Goal: Communication & Community: Answer question/provide support

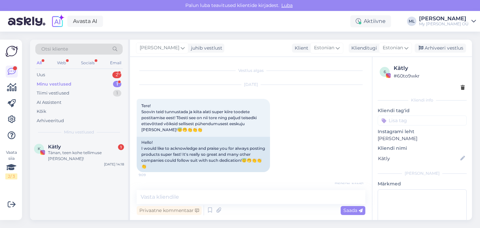
scroll to position [678, 0]
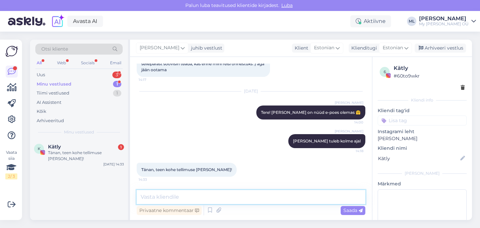
click at [188, 195] on textarea at bounding box center [251, 197] width 229 height 14
click at [51, 74] on div "Uus 3" at bounding box center [78, 74] width 87 height 9
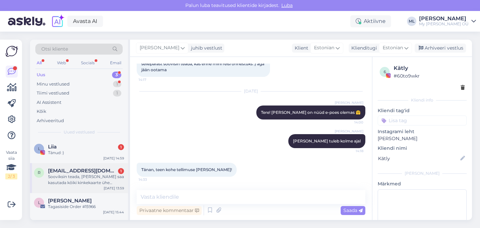
click at [57, 176] on div "Sooviksin teada, [PERSON_NAME] saa kasutada kõiki kinkekaarte ühe ostuga ära?" at bounding box center [86, 180] width 76 height 12
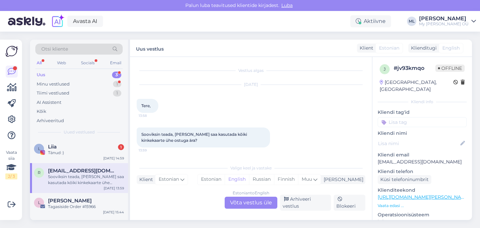
click at [384, 159] on p "[EMAIL_ADDRESS][DOMAIN_NAME]" at bounding box center [422, 162] width 89 height 7
copy p "[EMAIL_ADDRESS][DOMAIN_NAME]"
click at [53, 143] on div "L Liia 1 Tänud :) [DATE] 14:59" at bounding box center [79, 151] width 98 height 24
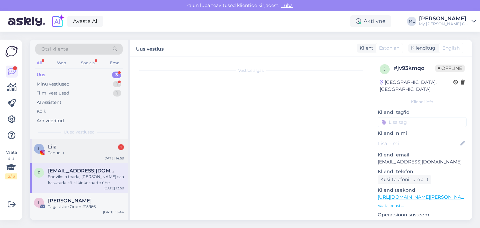
scroll to position [360, 0]
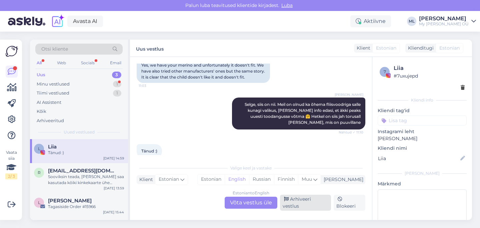
click at [311, 205] on div "Arhiveeri vestlus" at bounding box center [305, 203] width 51 height 16
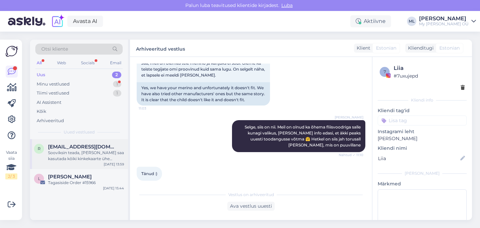
click at [68, 150] on div "Sooviksin teada, [PERSON_NAME] saa kasutada kõiki kinkekaarte ühe ostuga ära?" at bounding box center [86, 156] width 76 height 12
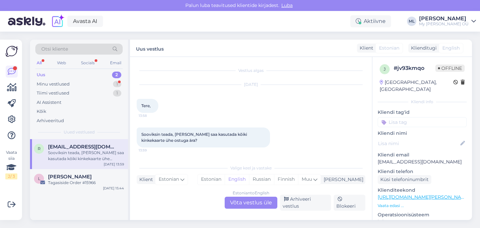
click at [254, 208] on div "Estonian to English Võta vestlus üle" at bounding box center [251, 203] width 53 height 12
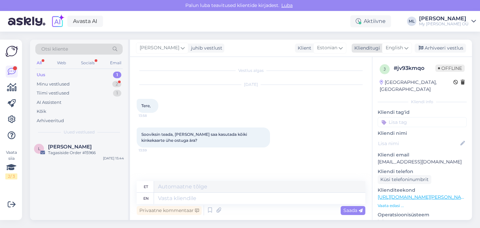
click at [388, 44] on div "English" at bounding box center [397, 48] width 30 height 11
type input "est"
click at [369, 76] on link "Estonian" at bounding box center [381, 77] width 73 height 11
click at [193, 198] on textarea at bounding box center [251, 197] width 229 height 14
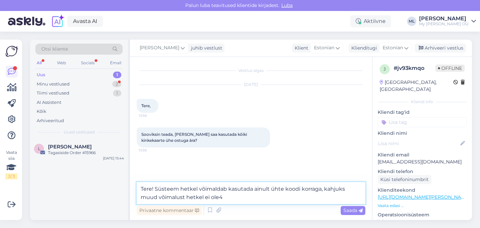
type textarea "Tere! Süsteem hetkel võimaldab kasutada ainult ühte koodi korraga, kahjuks muud…"
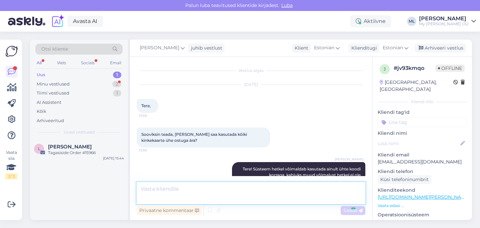
scroll to position [5, 0]
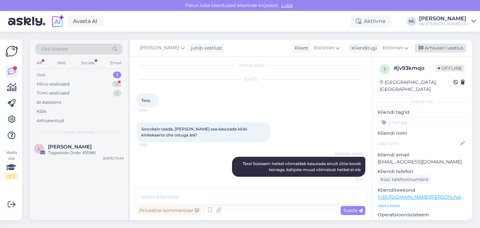
click at [423, 50] on icon at bounding box center [421, 48] width 5 height 5
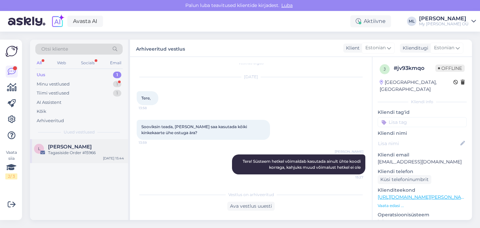
click at [52, 150] on div "[PERSON_NAME] Order #15966" at bounding box center [86, 150] width 76 height 12
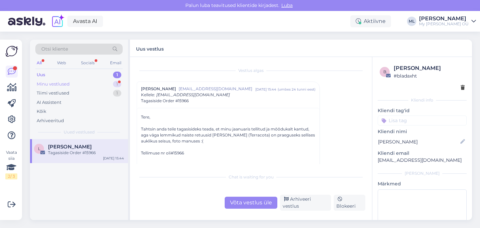
click at [85, 81] on div "Minu vestlused 1" at bounding box center [78, 84] width 87 height 9
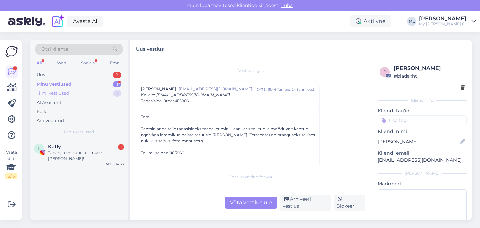
click at [67, 91] on div "Tiimi vestlused" at bounding box center [53, 93] width 33 height 7
click at [50, 80] on div "Minu vestlused 1" at bounding box center [78, 84] width 87 height 9
click at [79, 160] on div "K Kätly 1 Tänan, teen kohe tellimuse [PERSON_NAME]! [DATE] 14:33" at bounding box center [79, 154] width 98 height 30
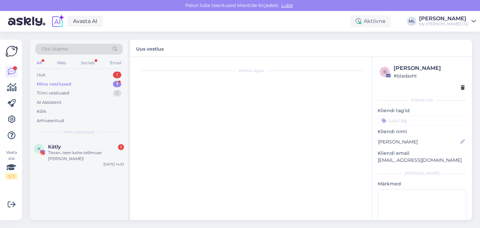
scroll to position [678, 0]
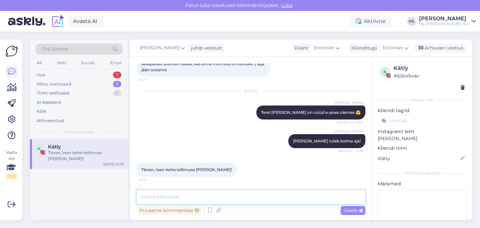
click at [231, 198] on textarea at bounding box center [251, 197] width 229 height 14
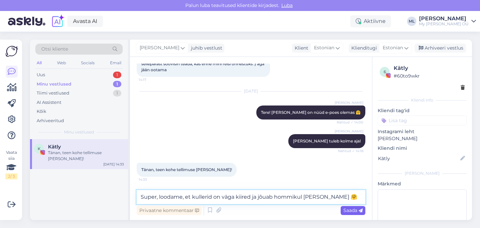
type textarea "Super, loodame, et kullerid on väga kiired ja jõuab hommikul [PERSON_NAME] 🤗"
click at [353, 210] on span "Saada" at bounding box center [352, 211] width 19 height 6
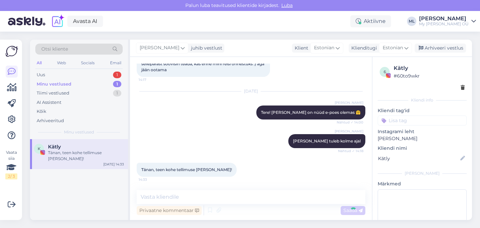
scroll to position [713, 0]
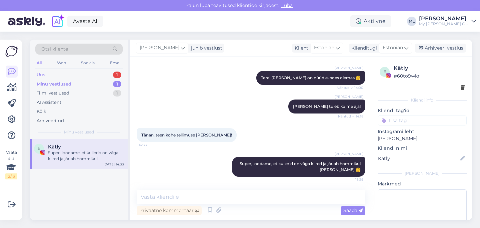
click at [92, 78] on div "Uus 1" at bounding box center [78, 74] width 87 height 9
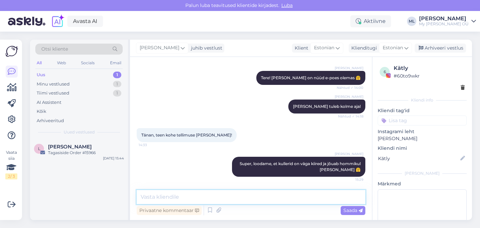
click at [183, 196] on textarea at bounding box center [251, 197] width 229 height 14
type textarea "Tellimuses on ka jälgimiskood, sealt saab jälgida"
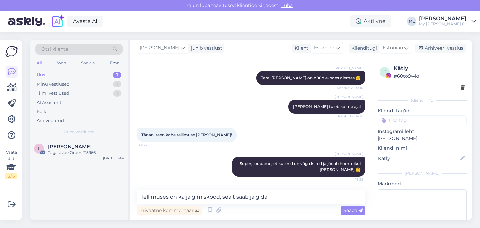
click at [350, 215] on div "Saada" at bounding box center [353, 210] width 25 height 9
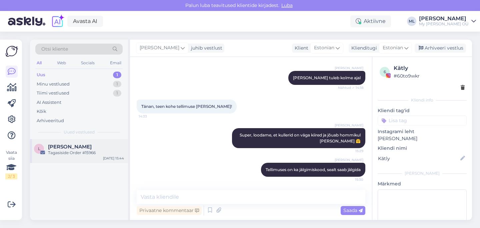
click at [57, 144] on span "[PERSON_NAME]" at bounding box center [70, 147] width 44 height 6
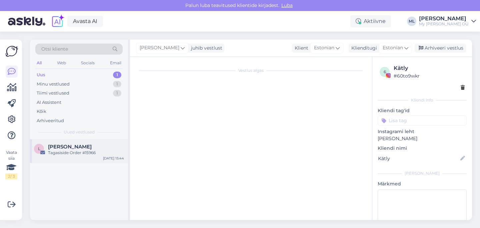
scroll to position [0, 0]
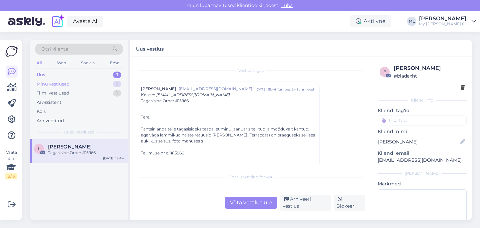
click at [55, 86] on div "Minu vestlused" at bounding box center [53, 84] width 33 height 7
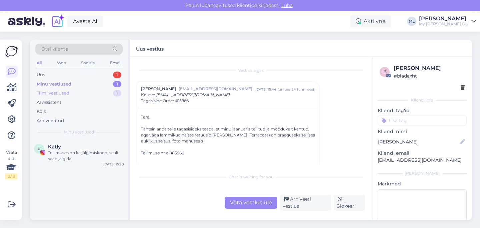
click at [58, 92] on div "Tiimi vestlused" at bounding box center [53, 93] width 33 height 7
click at [59, 88] on div "Minu vestlused 1" at bounding box center [78, 84] width 87 height 9
click at [83, 158] on div "Tellimuses on ka jälgimiskood, sealt saab jälgida" at bounding box center [86, 156] width 76 height 12
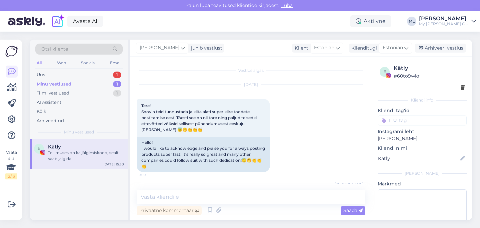
scroll to position [741, 0]
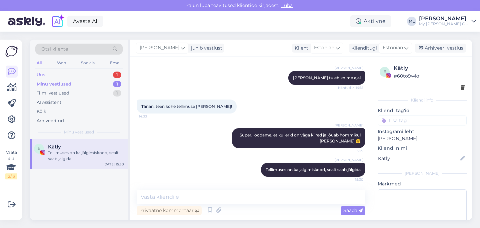
click at [42, 71] on div "Uus 1" at bounding box center [78, 74] width 87 height 9
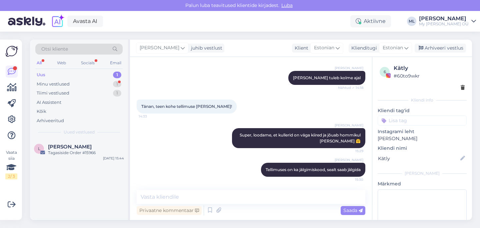
scroll to position [770, 0]
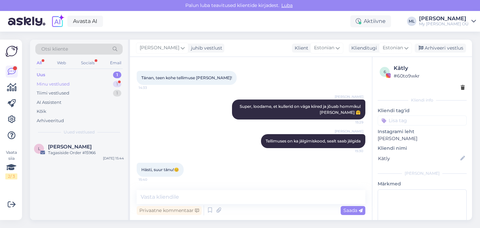
click at [55, 84] on div "Minu vestlused" at bounding box center [53, 84] width 33 height 7
drag, startPoint x: 51, startPoint y: 75, endPoint x: 58, endPoint y: 83, distance: 9.9
click at [52, 75] on div "Uus 1" at bounding box center [78, 74] width 87 height 9
click at [72, 84] on div "Minu vestlused 1" at bounding box center [78, 84] width 87 height 9
click at [89, 155] on div "Hästi, suur tänu!😊" at bounding box center [86, 153] width 76 height 6
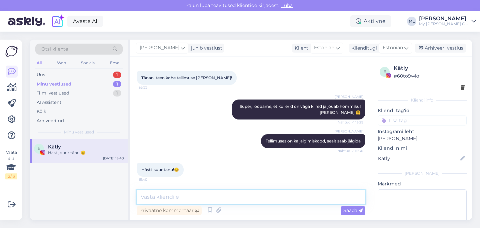
click at [247, 196] on textarea at bounding box center [251, 197] width 229 height 14
type textarea "❤️"
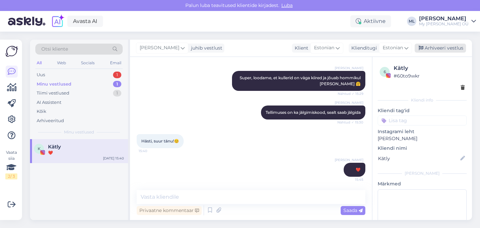
click at [456, 51] on div "Arhiveeri vestlus" at bounding box center [440, 48] width 51 height 9
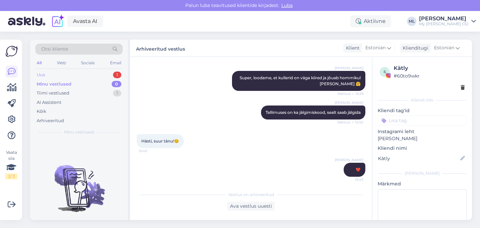
click at [45, 76] on div "Uus 1" at bounding box center [78, 74] width 87 height 9
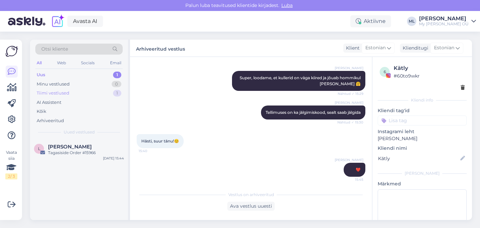
click at [50, 93] on div "Tiimi vestlused" at bounding box center [53, 93] width 33 height 7
click at [38, 78] on div "Uus" at bounding box center [41, 75] width 8 height 7
click at [76, 140] on div "L [PERSON_NAME] Tagasiside Order #15966 [DATE] 15:44" at bounding box center [79, 151] width 98 height 24
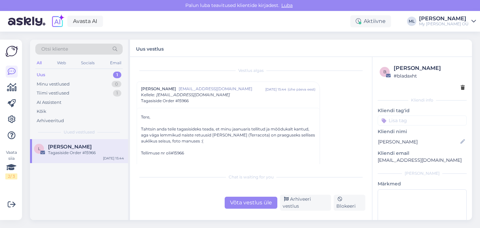
click at [64, 163] on div "L [PERSON_NAME] Tagasiside Order #15966 [DATE] 15:44" at bounding box center [79, 151] width 98 height 24
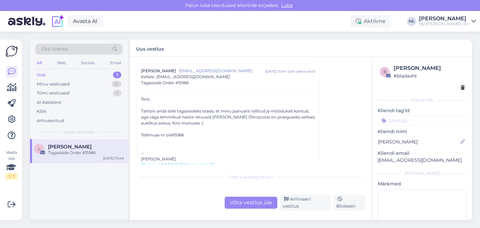
click at [269, 209] on div "Võta vestlus üle" at bounding box center [251, 203] width 53 height 12
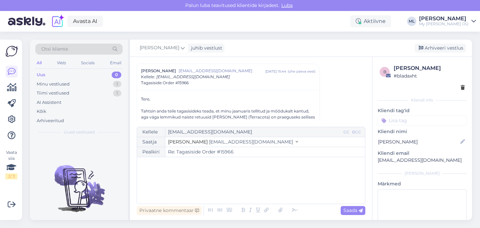
click at [209, 145] on span "[EMAIL_ADDRESS][DOMAIN_NAME]" at bounding box center [251, 142] width 84 height 6
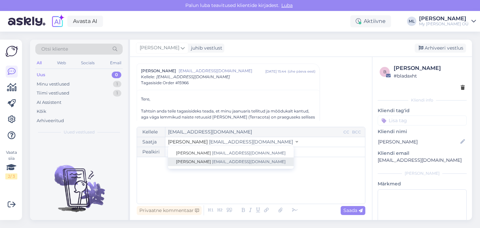
click at [212, 159] on span "[EMAIL_ADDRESS][DOMAIN_NAME]" at bounding box center [249, 161] width 74 height 5
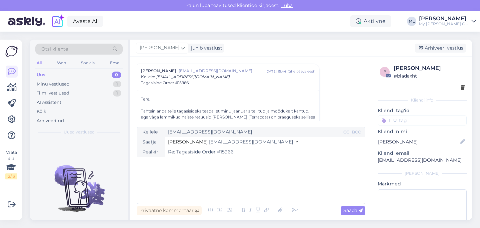
click at [184, 176] on div "﻿" at bounding box center [250, 181] width 221 height 40
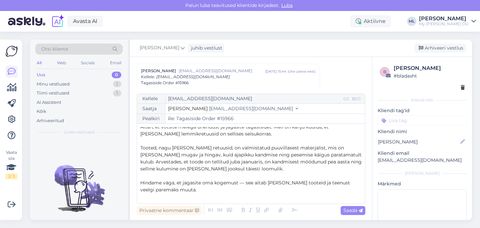
scroll to position [0, 0]
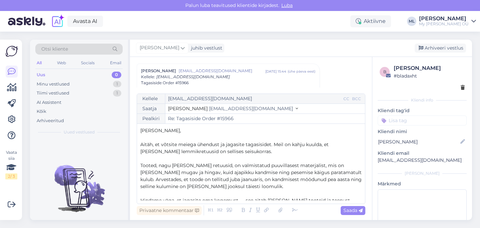
click at [168, 133] on p "[PERSON_NAME]," at bounding box center [250, 130] width 221 height 7
drag, startPoint x: 220, startPoint y: 154, endPoint x: 219, endPoint y: 158, distance: 4.1
click at [220, 155] on p "Aitäh, et võtsite meiega ühendust ja jagasite tagasisidet. Meil on kahju kuulda…" at bounding box center [250, 148] width 221 height 14
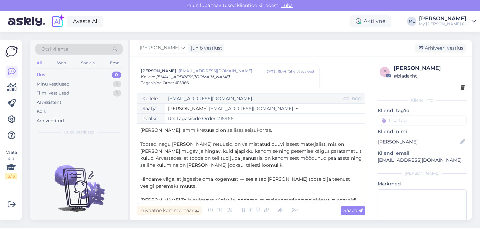
scroll to position [25, 0]
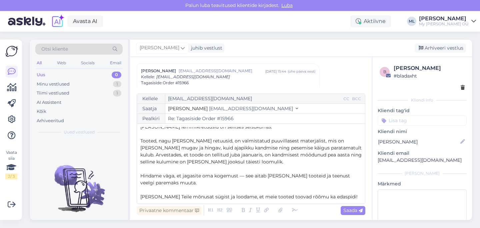
click at [342, 196] on p "[PERSON_NAME] Teile mõnusat sügist ja loodame, et meie tooted toovad rõõmu ka e…" at bounding box center [250, 197] width 221 height 7
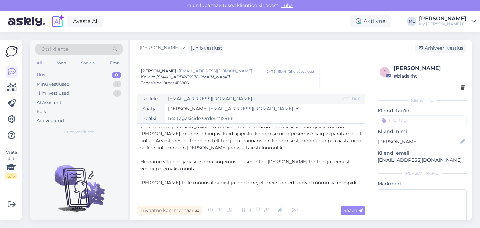
scroll to position [32, 0]
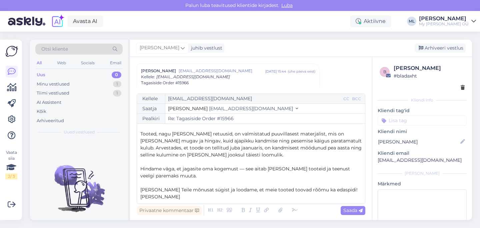
click at [352, 213] on span "Saada" at bounding box center [352, 211] width 19 height 6
type input "Re: Tagasiside Order #15966"
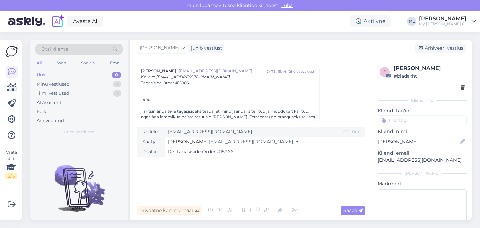
scroll to position [154, 0]
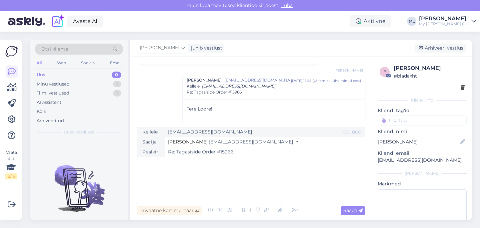
click at [418, 47] on div "Arhiveeri vestlus" at bounding box center [440, 48] width 51 height 9
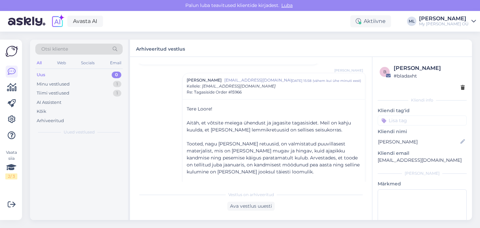
scroll to position [163, 0]
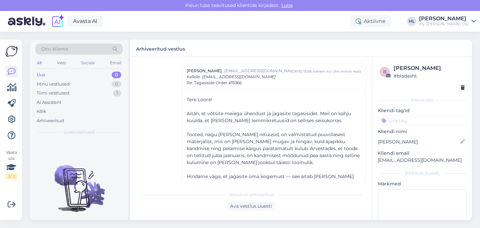
click at [47, 71] on div "Uus 0" at bounding box center [78, 74] width 87 height 9
click at [52, 94] on div "Tiimi vestlused" at bounding box center [53, 93] width 33 height 7
